Goal: Information Seeking & Learning: Understand process/instructions

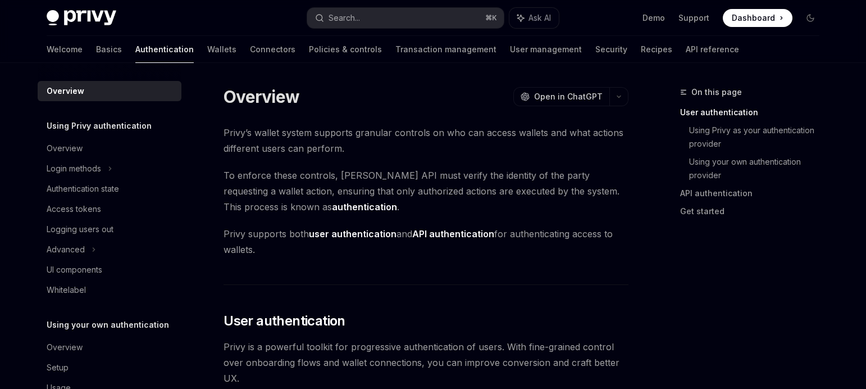
scroll to position [255, 0]
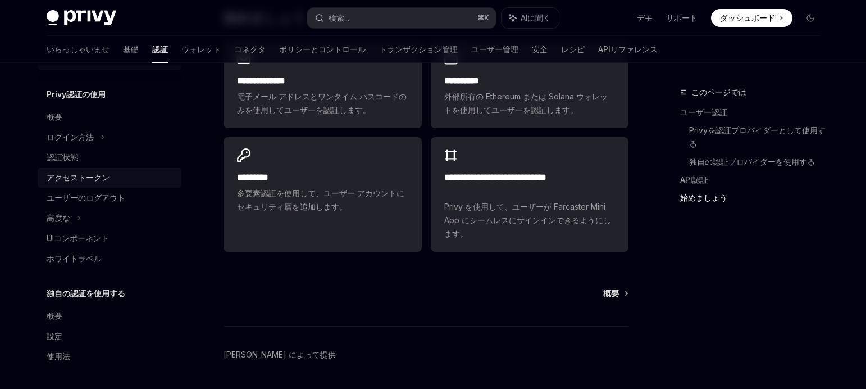
scroll to position [1032, 0]
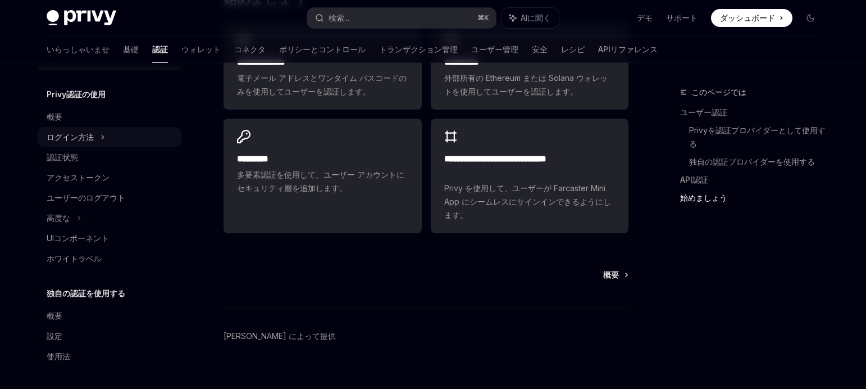
click at [94, 144] on div "ログイン方法" at bounding box center [110, 137] width 144 height 20
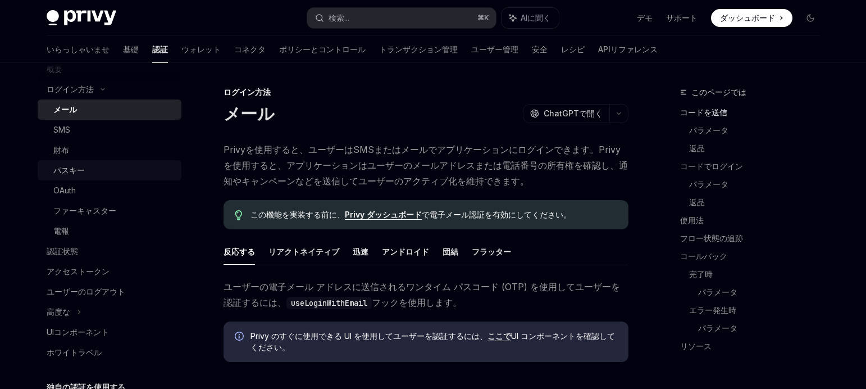
scroll to position [81, 0]
click at [93, 193] on div "OAuth" at bounding box center [113, 188] width 121 height 13
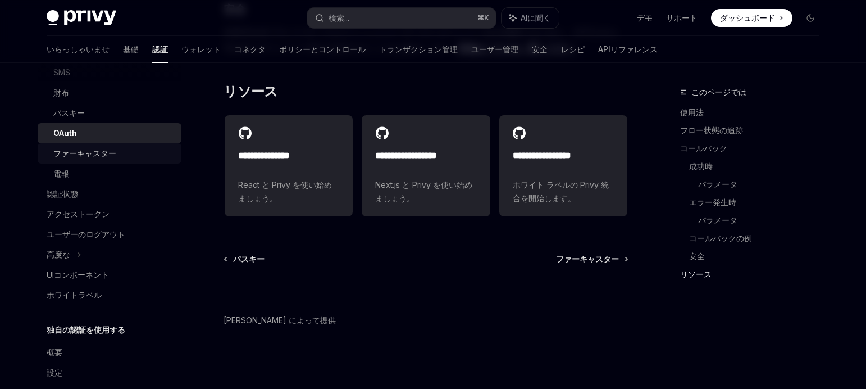
scroll to position [138, 0]
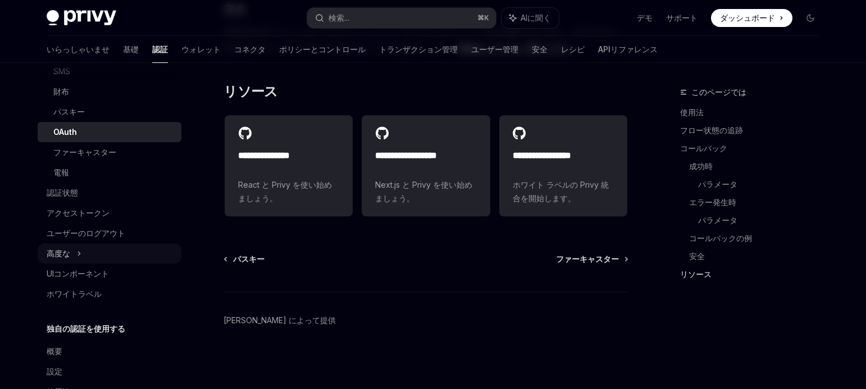
click at [69, 249] on font "高度な" at bounding box center [59, 253] width 24 height 10
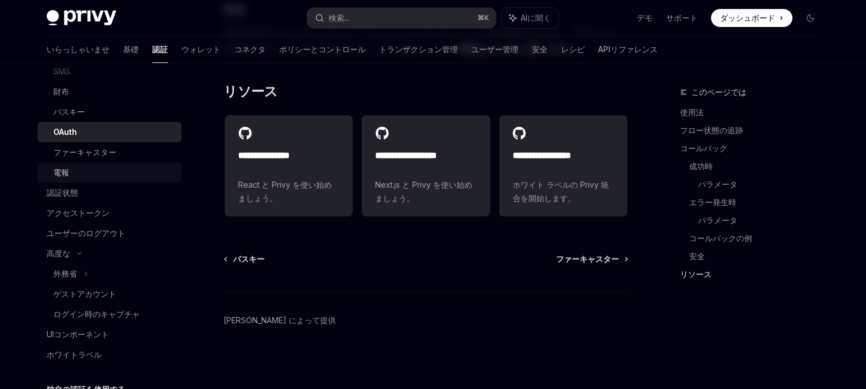
click at [72, 172] on div "電報" at bounding box center [113, 172] width 121 height 13
type textarea "*"
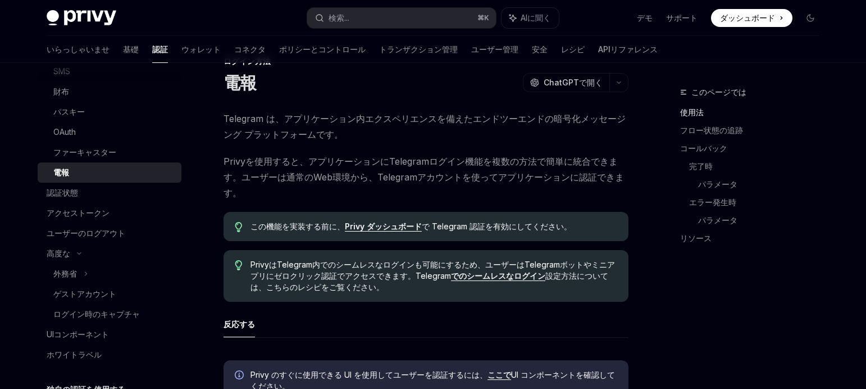
scroll to position [41, 0]
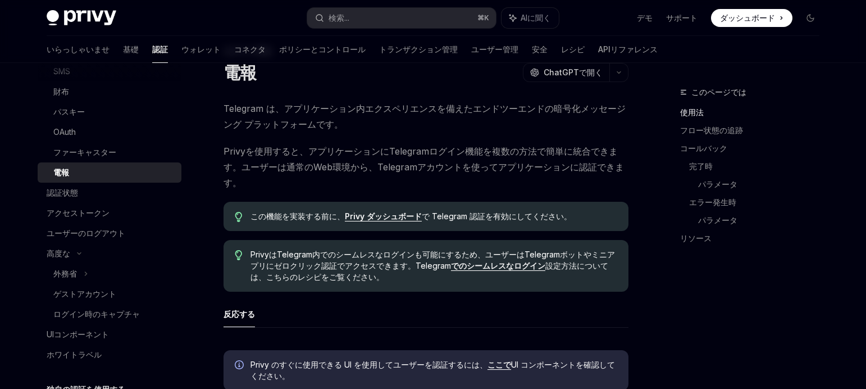
click at [238, 168] on font "Privyを使用すると、アプリケーションにTelegramログイン機能を複数の方法で簡単に統合できます。ユーザーは通常のWeb環境から、Telegramアカウ…" at bounding box center [423, 166] width 400 height 43
click at [381, 216] on font "Privy ダッシュボード" at bounding box center [383, 216] width 77 height 10
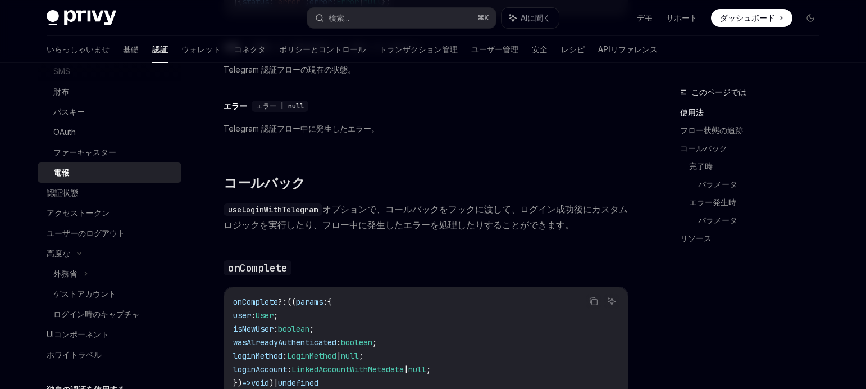
scroll to position [688, 0]
